Goal: Task Accomplishment & Management: Manage account settings

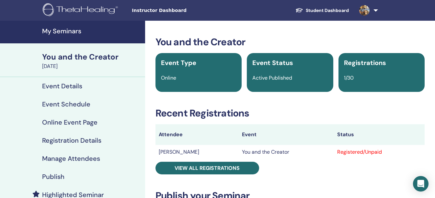
click at [87, 56] on div "You and the Creator" at bounding box center [91, 56] width 99 height 11
click at [68, 28] on h4 "My Seminars" at bounding box center [91, 31] width 99 height 8
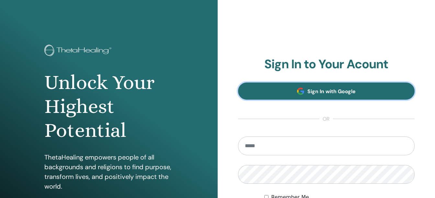
click at [329, 87] on link "Sign In with Google" at bounding box center [326, 91] width 177 height 17
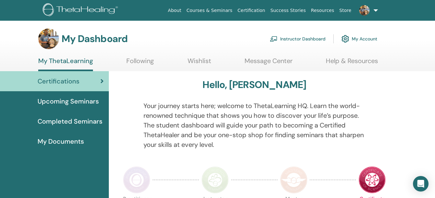
click at [300, 38] on link "Instructor Dashboard" at bounding box center [298, 39] width 56 height 14
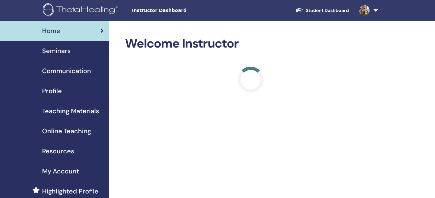
click at [62, 52] on span "Seminars" at bounding box center [56, 51] width 28 height 10
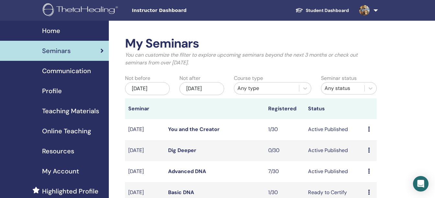
click at [185, 154] on link "Dig Deeper" at bounding box center [182, 150] width 28 height 7
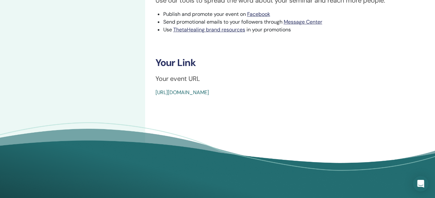
scroll to position [221, 0]
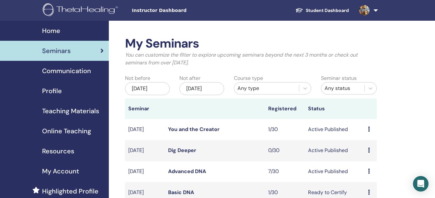
click at [188, 133] on link "You and the Creator" at bounding box center [193, 129] width 51 height 7
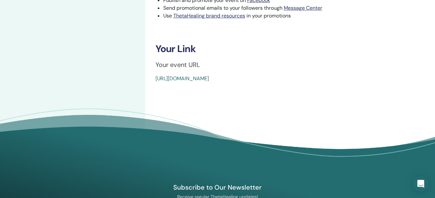
scroll to position [317, 0]
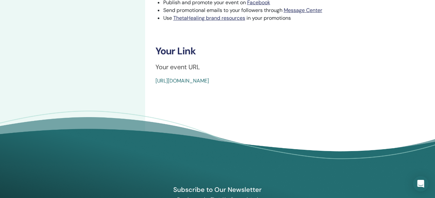
drag, startPoint x: 302, startPoint y: 82, endPoint x: 153, endPoint y: 81, distance: 149.6
copy link "[URL][DOMAIN_NAME]"
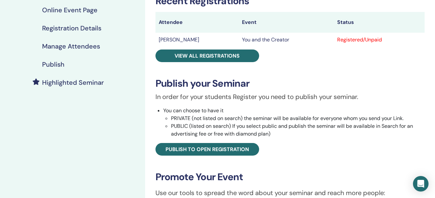
scroll to position [0, 0]
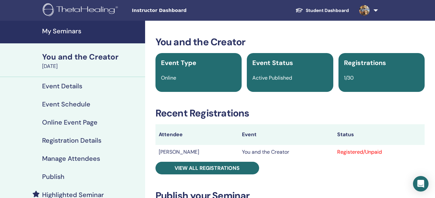
click at [63, 32] on h4 "My Seminars" at bounding box center [91, 31] width 99 height 8
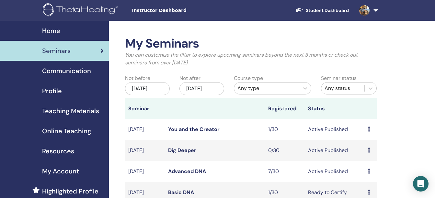
click at [194, 174] on link "Advanced DNA" at bounding box center [187, 171] width 38 height 7
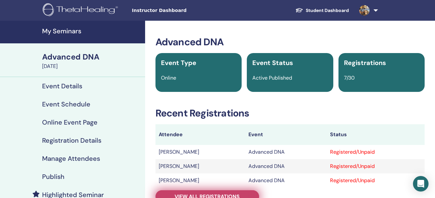
click at [229, 194] on span "View all registrations" at bounding box center [206, 196] width 65 height 7
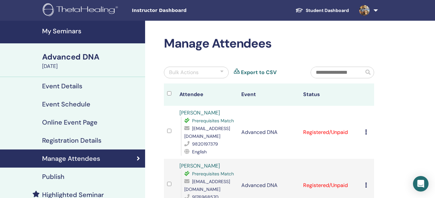
click at [216, 68] on div "Bulk Actions" at bounding box center [196, 73] width 65 height 12
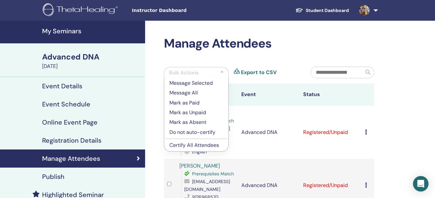
click at [194, 103] on p "Mark as Paid" at bounding box center [196, 103] width 54 height 8
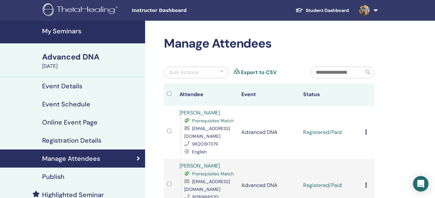
click at [192, 77] on div "Bulk Actions" at bounding box center [196, 73] width 65 height 12
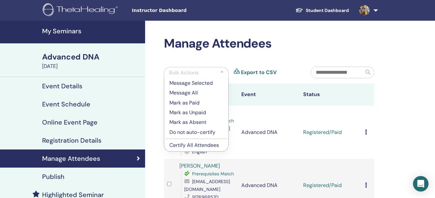
click at [179, 144] on p "Certify All Attendees" at bounding box center [196, 145] width 54 height 8
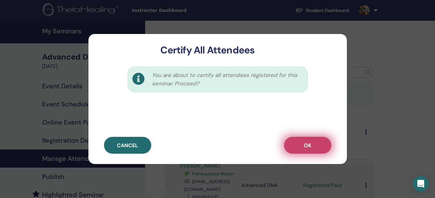
click at [301, 146] on button "OK" at bounding box center [307, 145] width 47 height 17
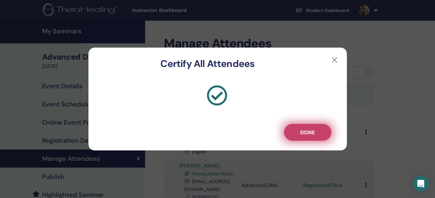
click at [303, 128] on button "Done" at bounding box center [307, 132] width 47 height 17
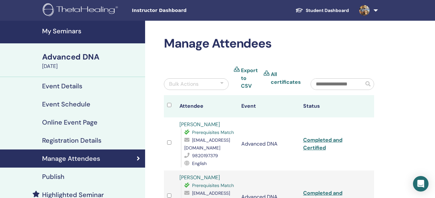
click at [69, 31] on h4 "My Seminars" at bounding box center [91, 31] width 99 height 8
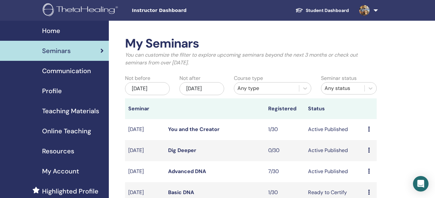
click at [55, 89] on span "Profile" at bounding box center [52, 91] width 20 height 10
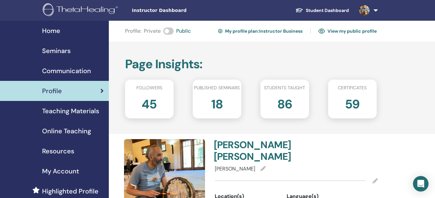
click at [144, 108] on h2 "45" at bounding box center [148, 103] width 15 height 18
click at [60, 31] on span "Home" at bounding box center [51, 31] width 18 height 10
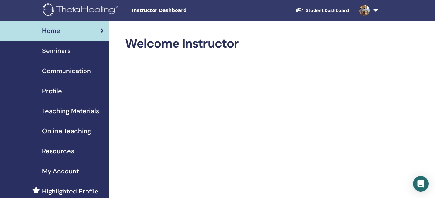
click at [79, 131] on span "Online Teaching" at bounding box center [66, 131] width 49 height 10
